Goal: Transaction & Acquisition: Purchase product/service

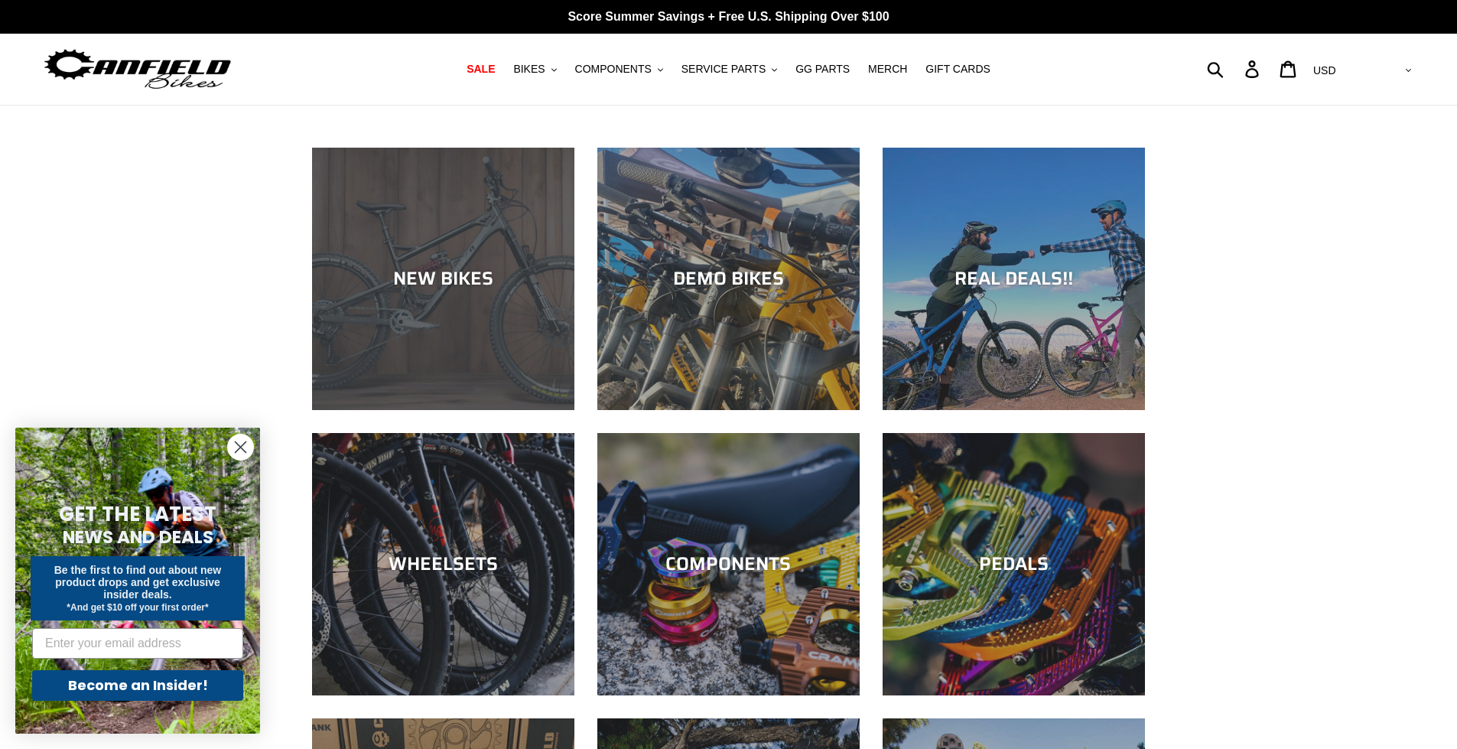
click at [447, 279] on div "NEW BIKES" at bounding box center [443, 279] width 262 height 22
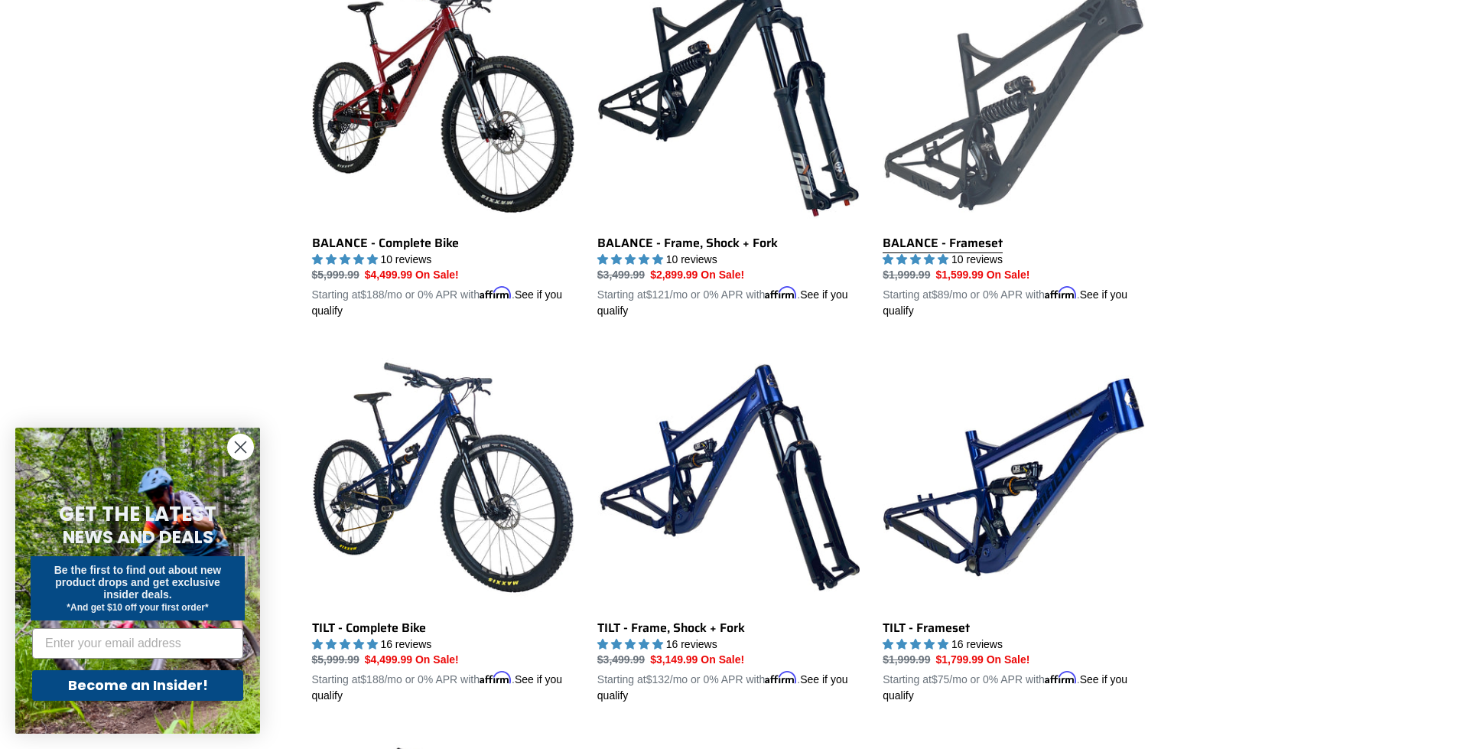
scroll to position [1759, 0]
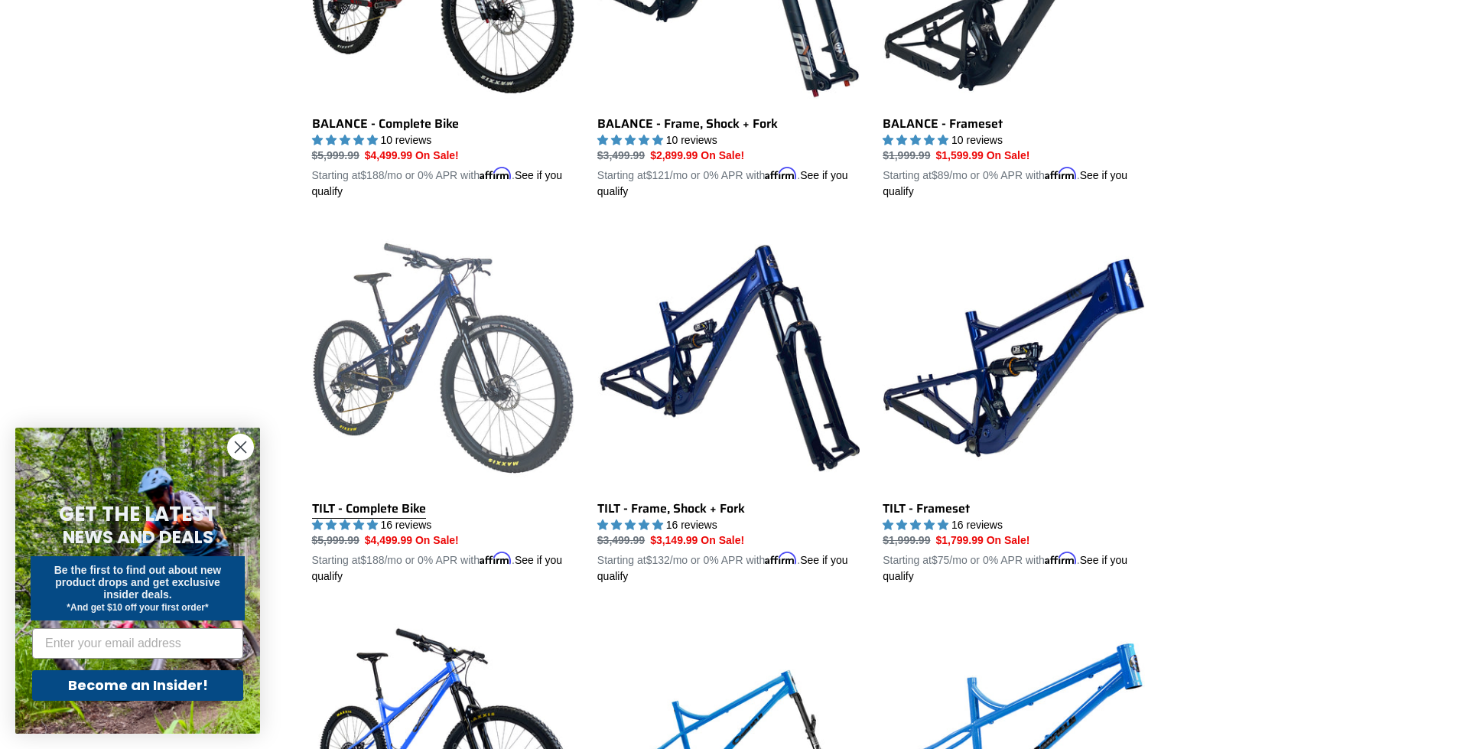
click at [400, 504] on link "TILT - Complete Bike" at bounding box center [443, 405] width 262 height 358
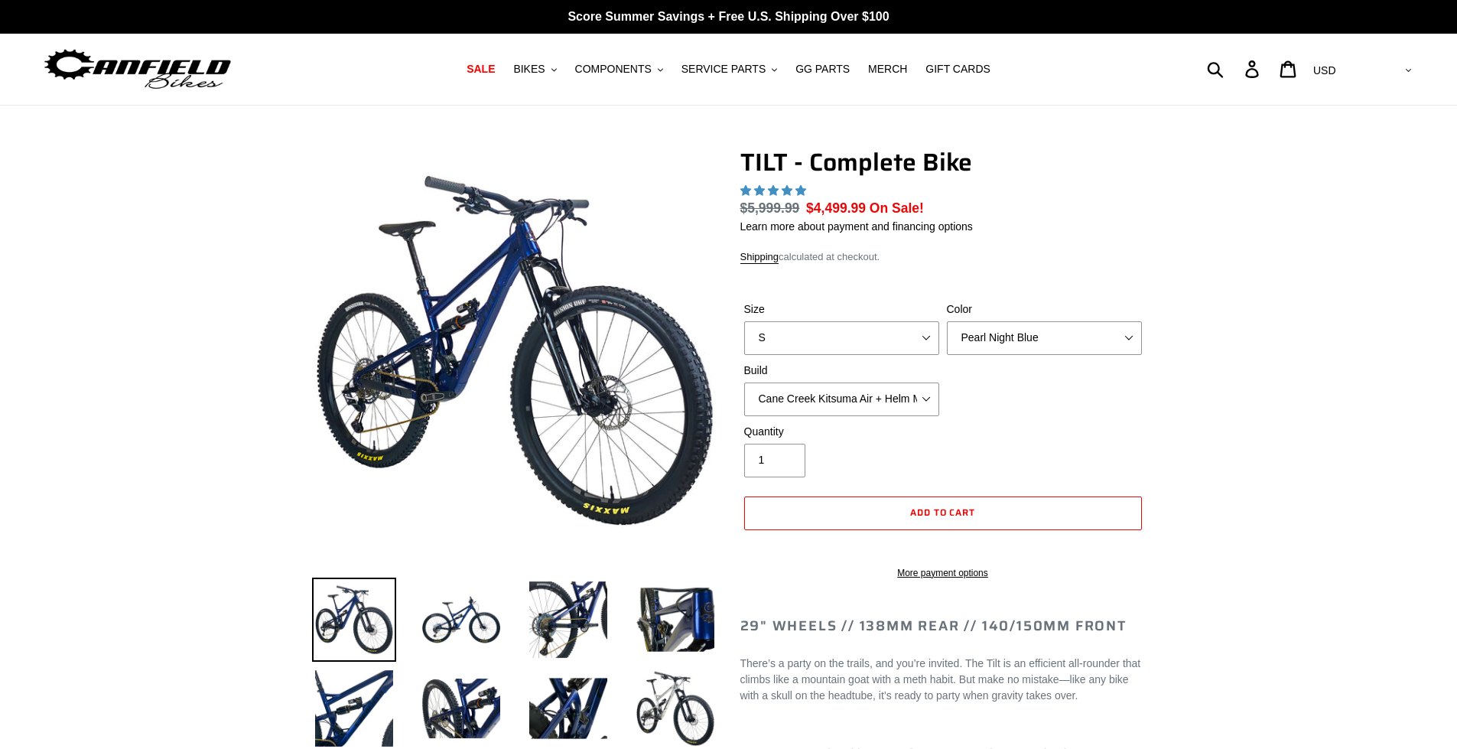
select select "highest-rating"
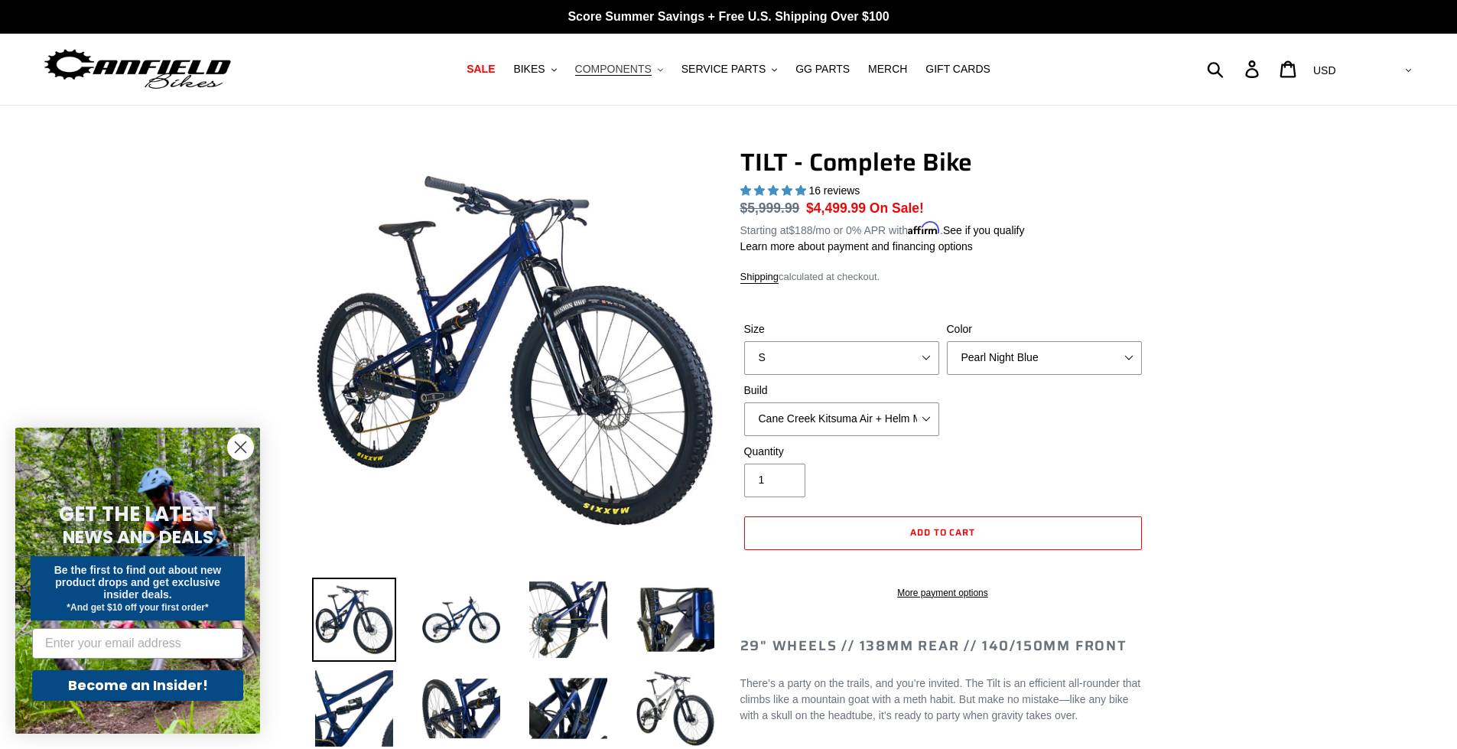
click at [651, 73] on span "COMPONENTS" at bounding box center [613, 69] width 76 height 13
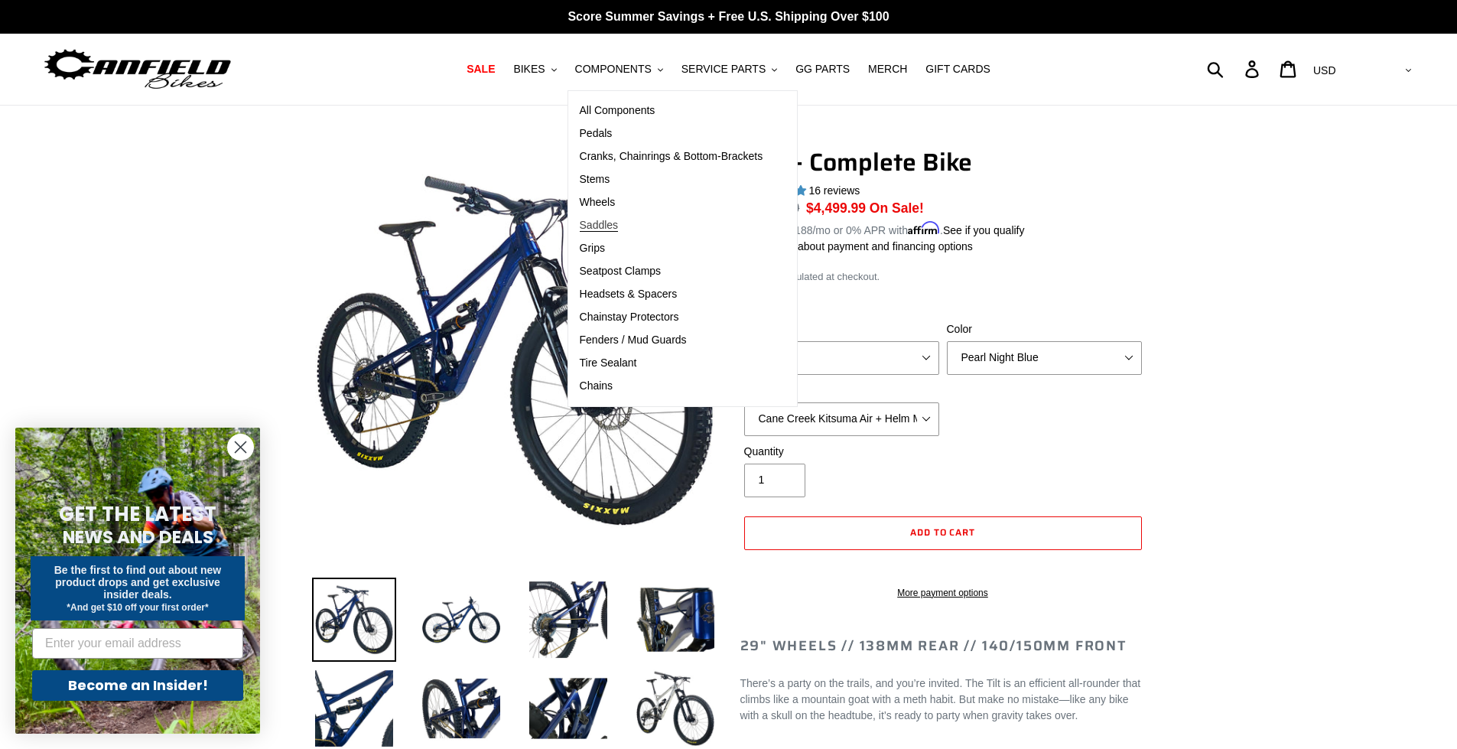
click at [619, 225] on span "Saddles" at bounding box center [599, 225] width 39 height 13
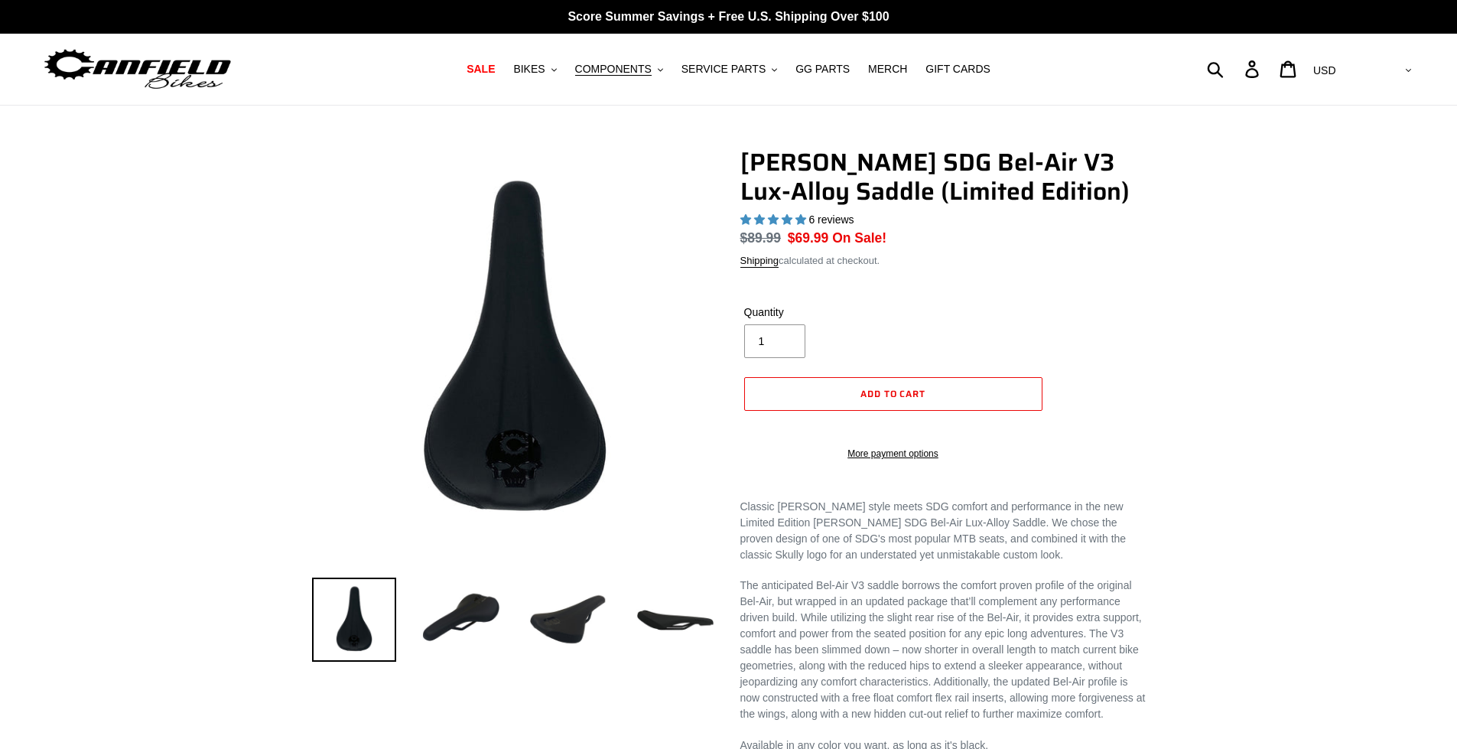
select select "highest-rating"
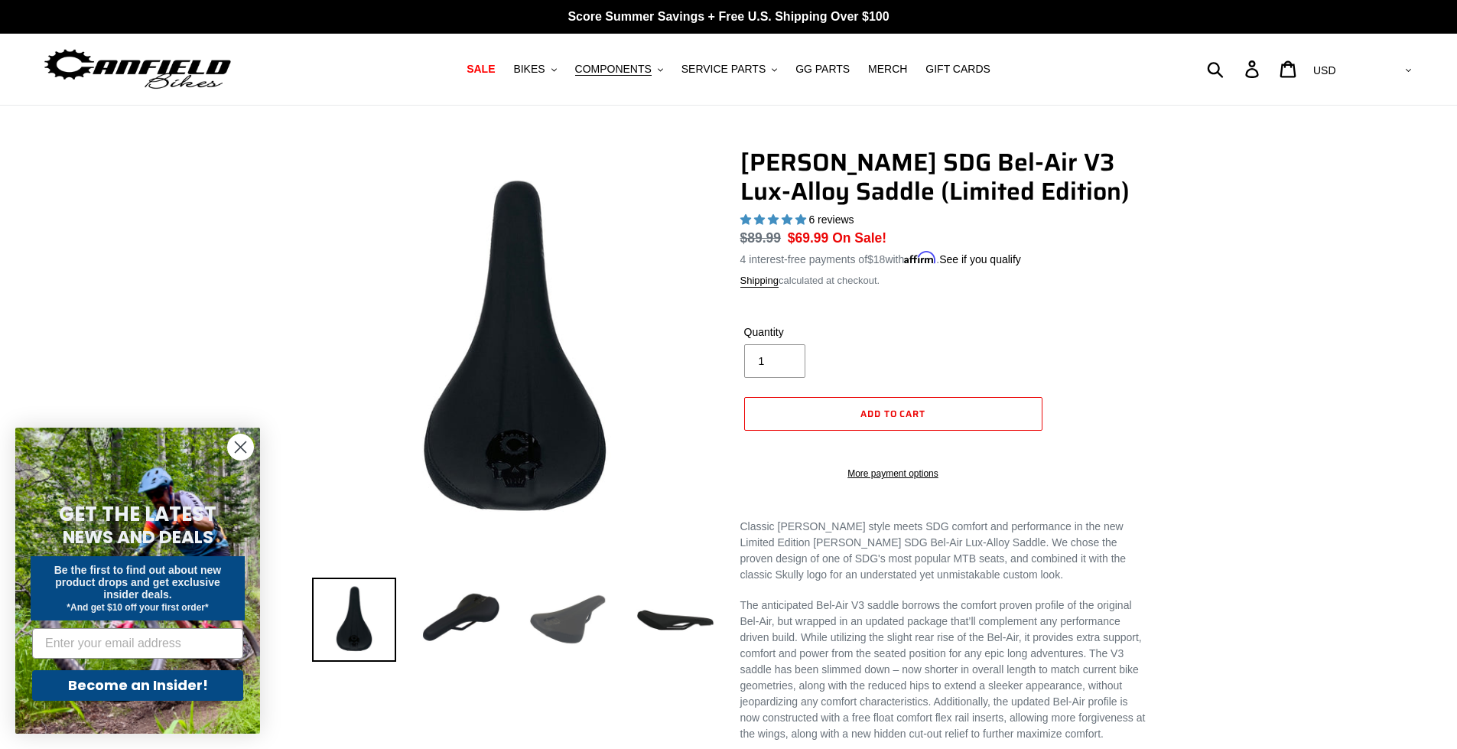
click at [578, 618] on img at bounding box center [568, 619] width 84 height 84
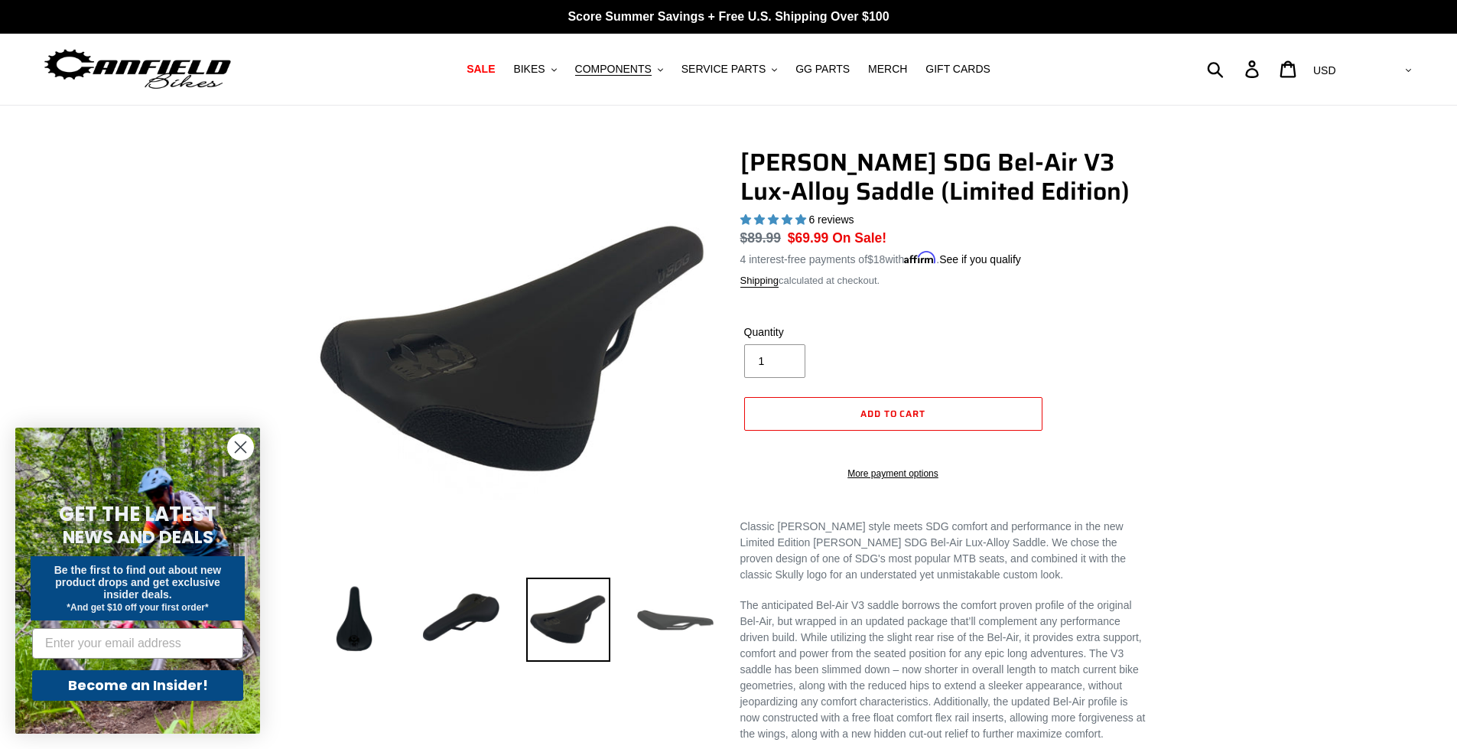
click at [661, 619] on img at bounding box center [675, 619] width 84 height 84
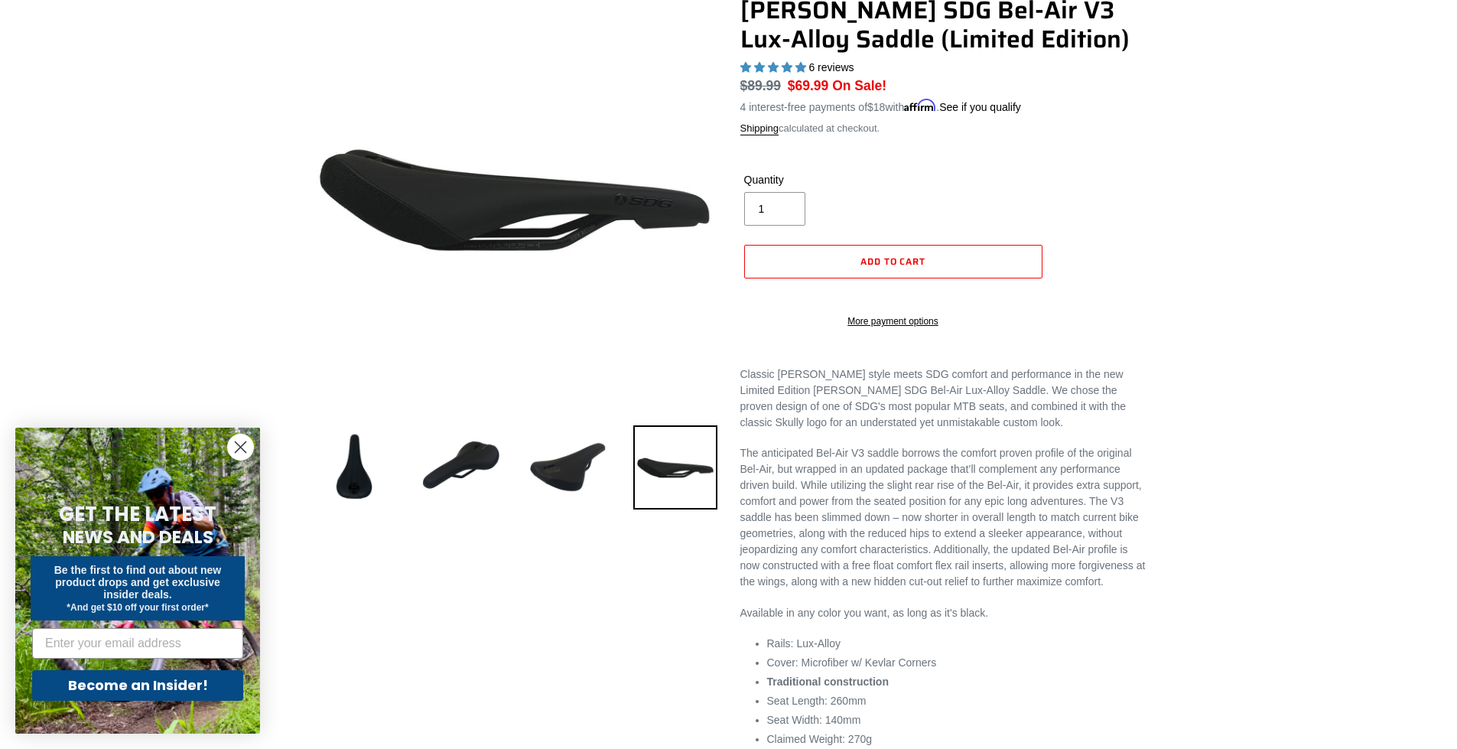
scroll to position [153, 0]
click at [463, 458] on img at bounding box center [461, 466] width 84 height 84
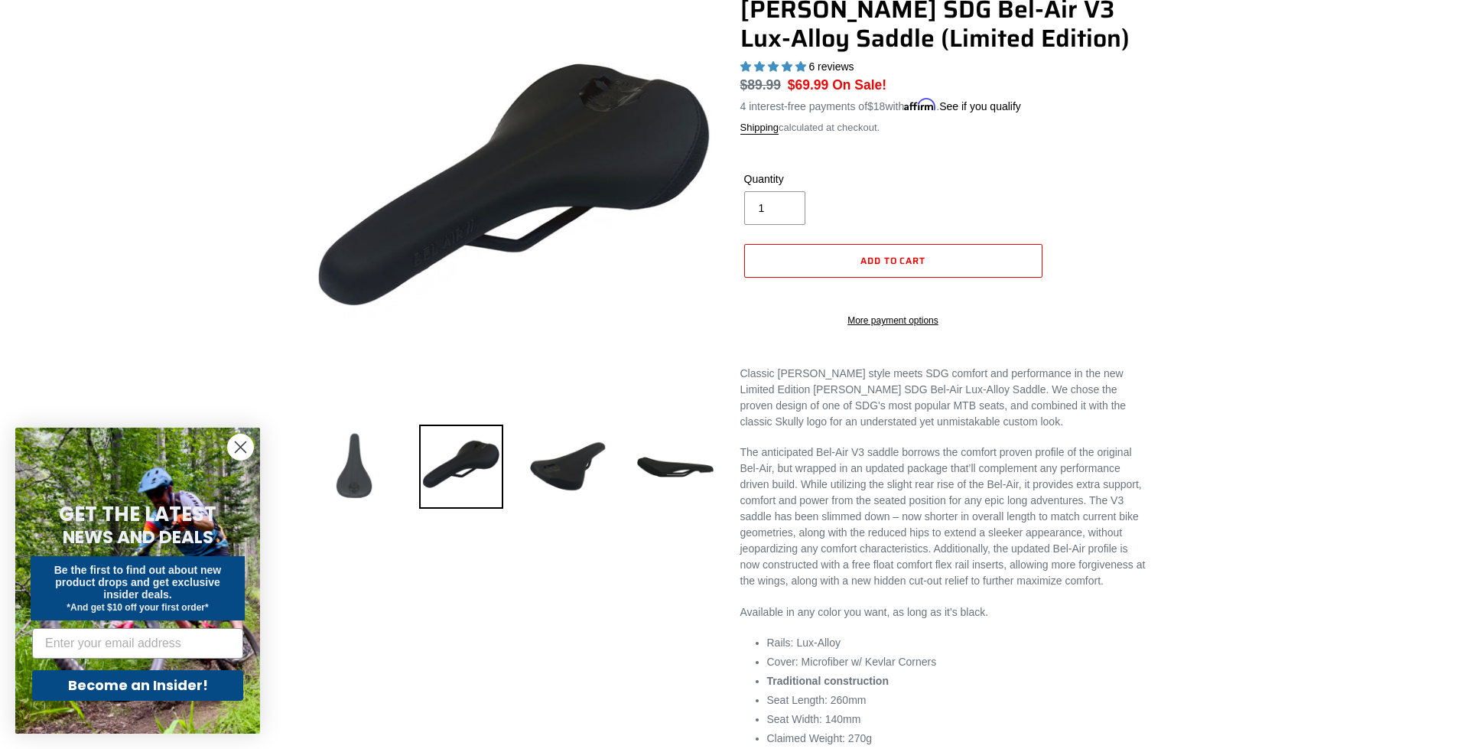
click at [359, 468] on img at bounding box center [354, 466] width 84 height 84
